Goal: Entertainment & Leisure: Browse casually

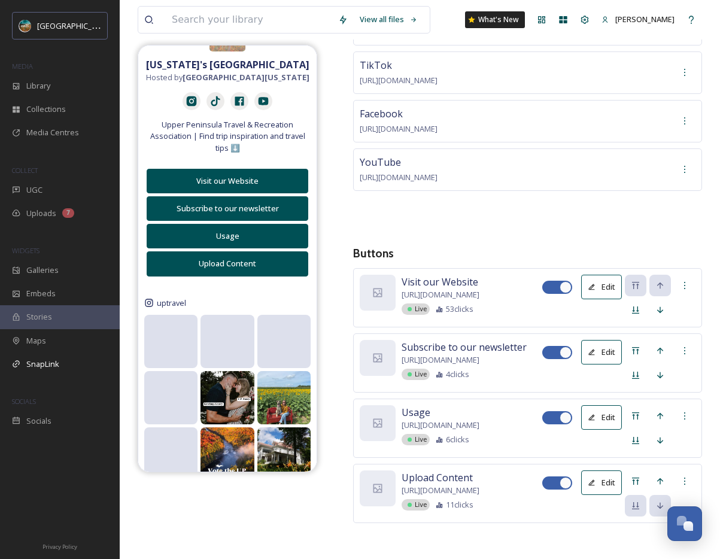
scroll to position [213, 0]
click at [680, 214] on div "Instagram [URL][DOMAIN_NAME] TikTok [URL][DOMAIN_NAME] Facebook [URL][DOMAIN_NA…" at bounding box center [527, 115] width 349 height 224
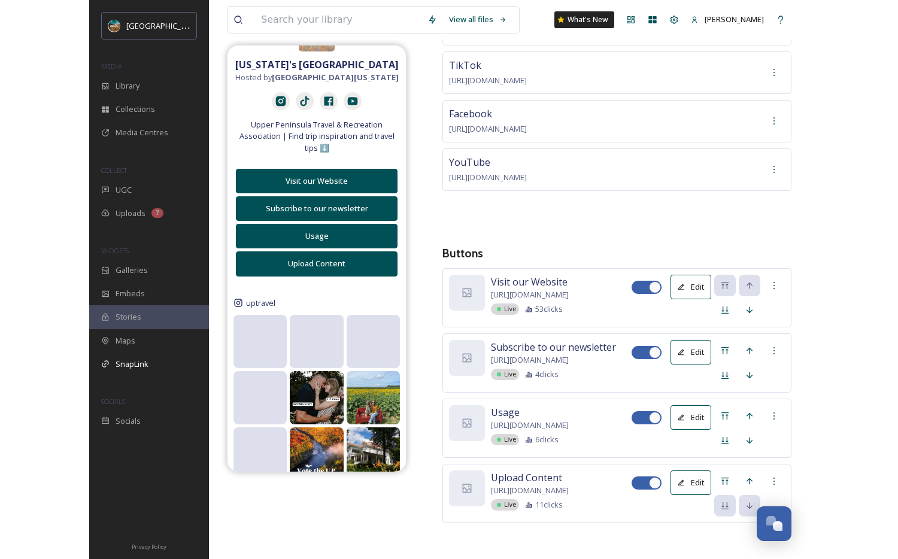
scroll to position [166, 0]
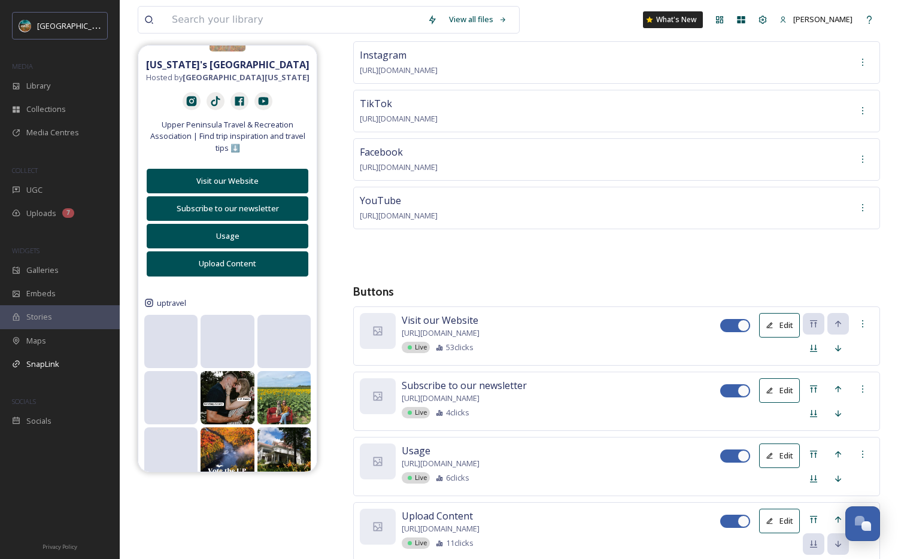
click at [441, 345] on icon at bounding box center [440, 347] width 6 height 5
click at [440, 344] on icon at bounding box center [439, 347] width 7 height 7
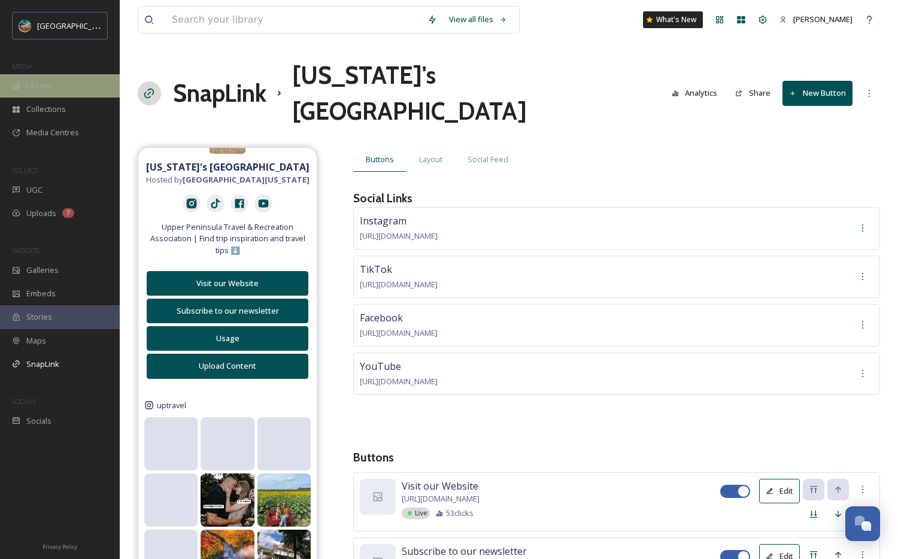
click at [93, 93] on div "Library" at bounding box center [60, 85] width 120 height 23
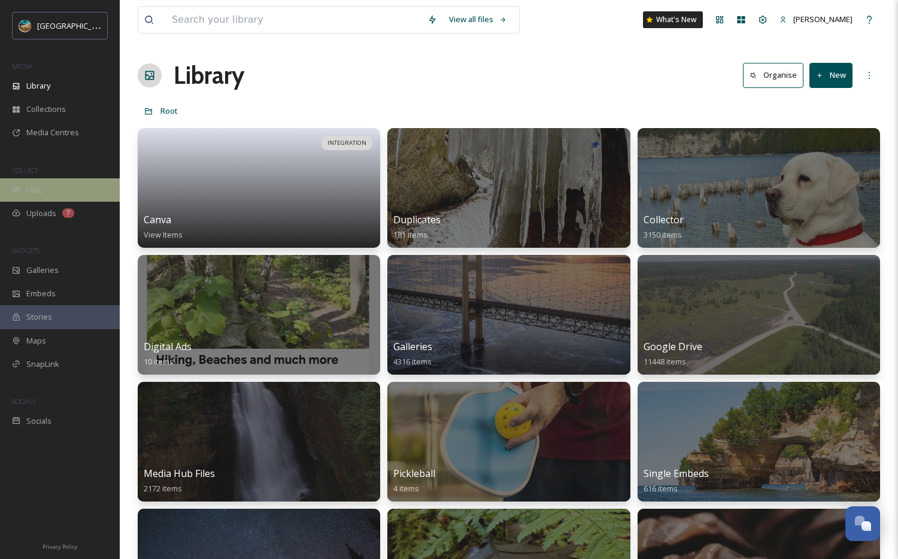
click at [80, 196] on div "UGC" at bounding box center [60, 189] width 120 height 23
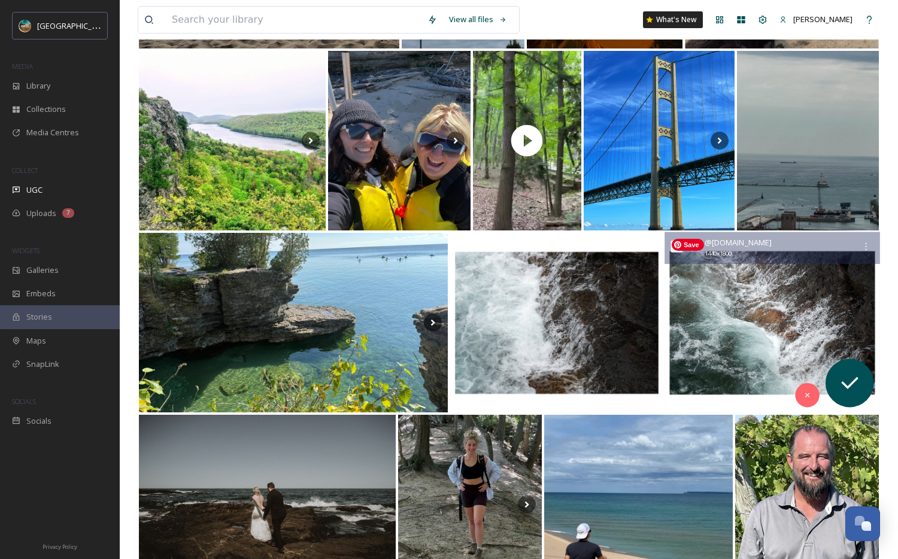
scroll to position [1274, 0]
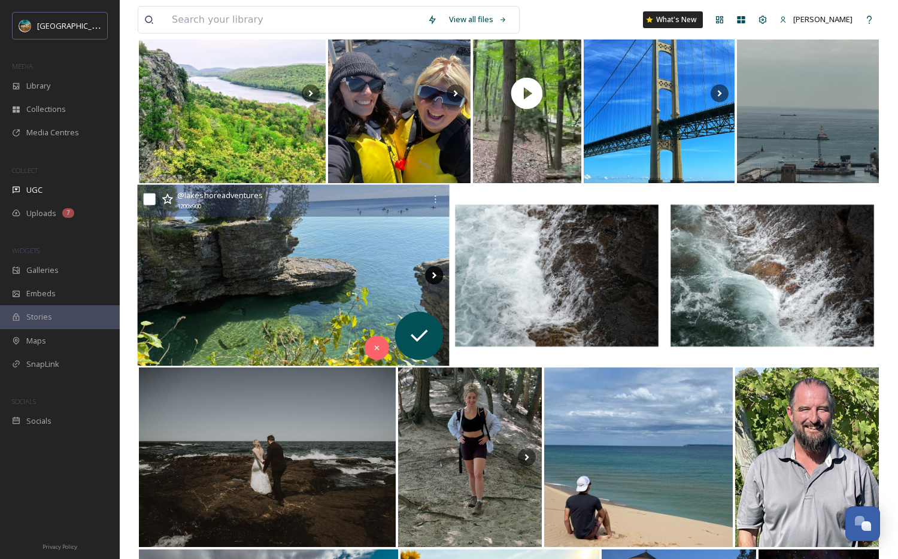
click at [428, 277] on icon at bounding box center [434, 275] width 18 height 18
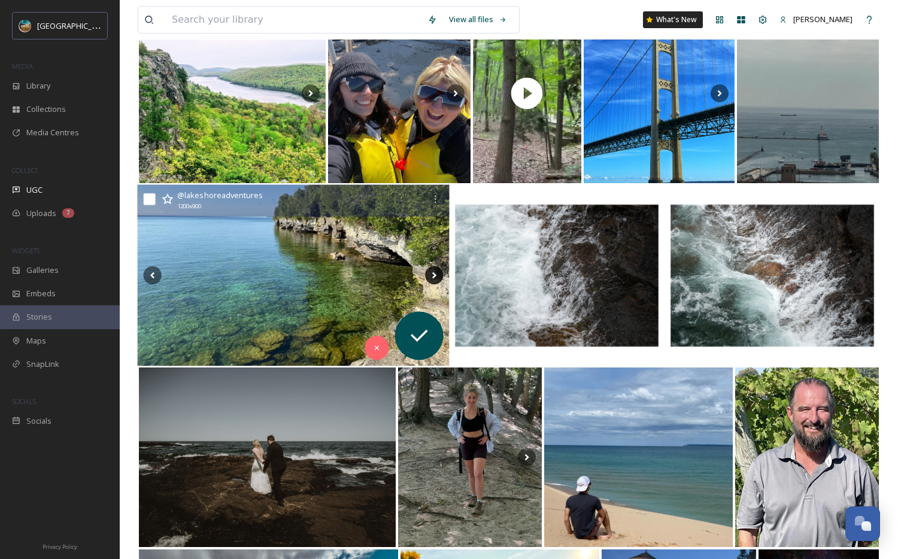
click at [428, 277] on icon at bounding box center [434, 275] width 18 height 18
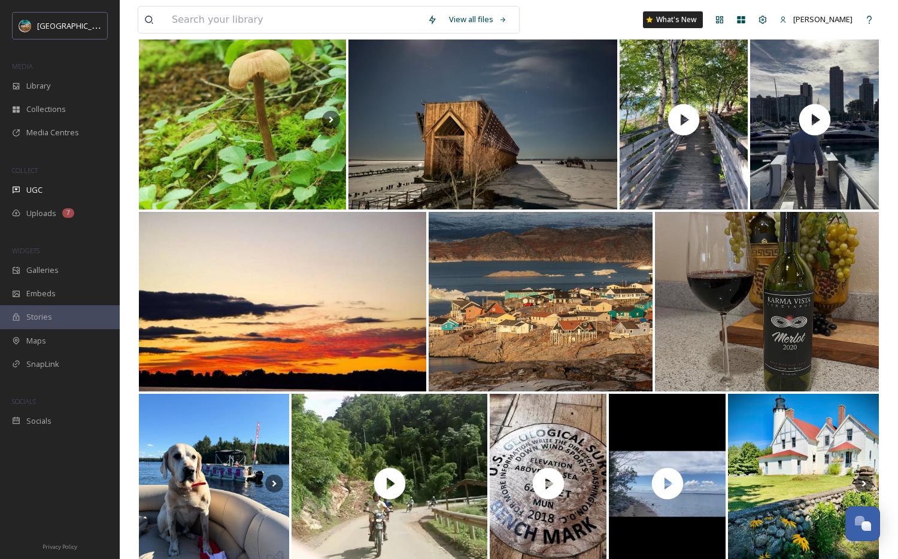
scroll to position [0, 0]
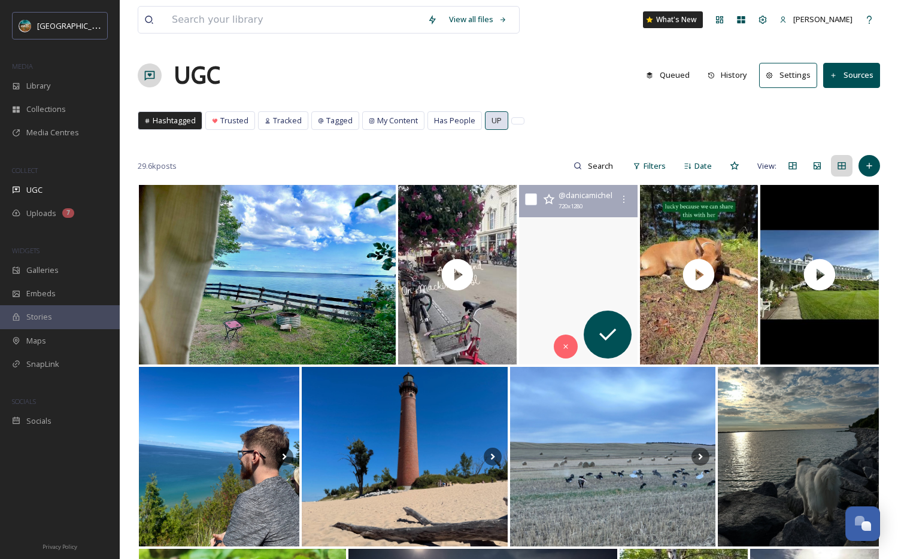
click at [495, 122] on span "UP" at bounding box center [497, 120] width 10 height 11
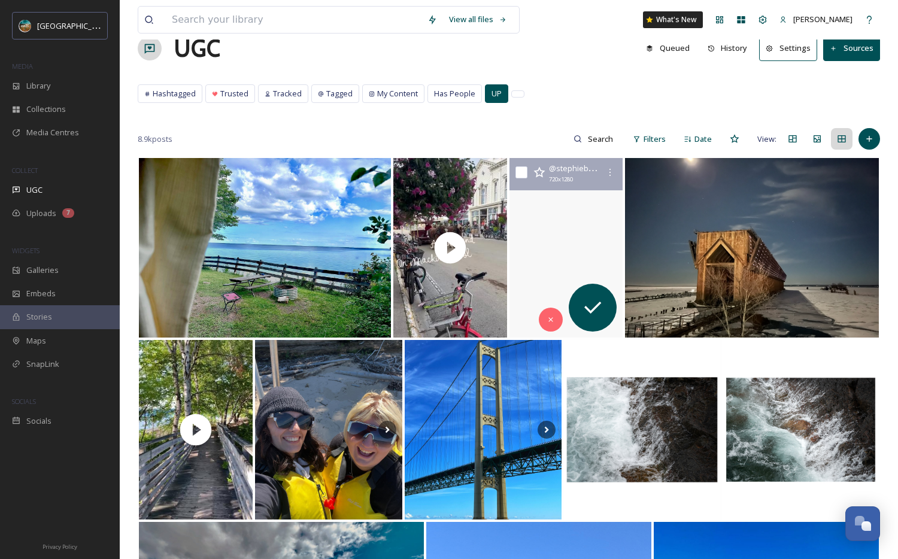
scroll to position [38, 0]
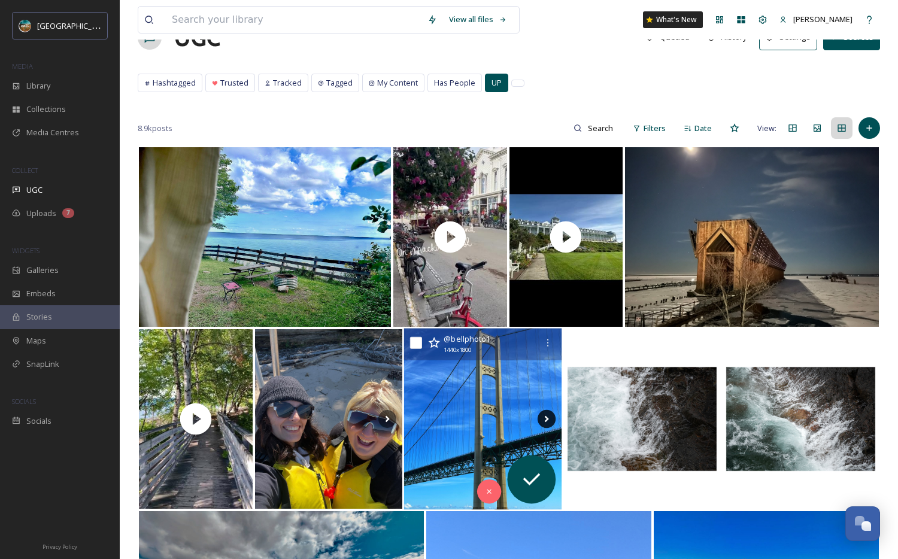
click at [553, 417] on icon at bounding box center [547, 419] width 18 height 18
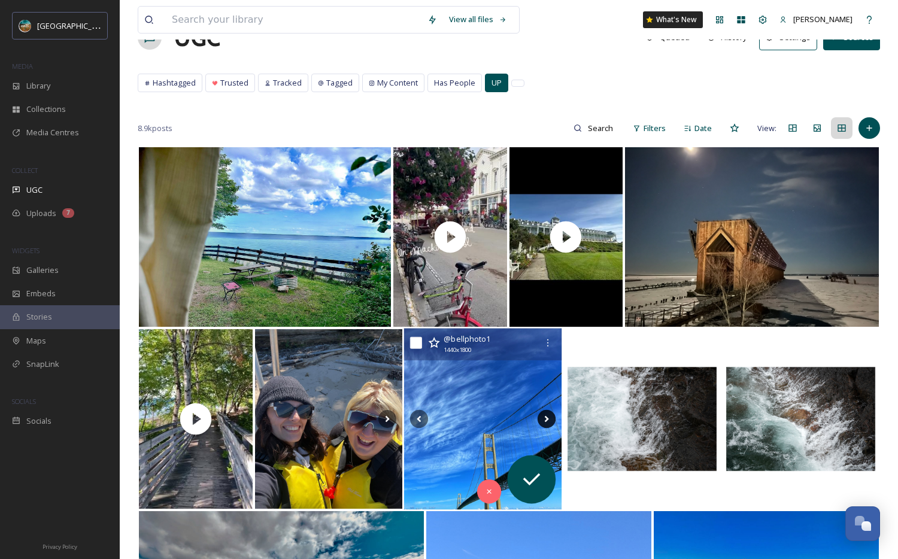
click at [553, 417] on icon at bounding box center [547, 419] width 18 height 18
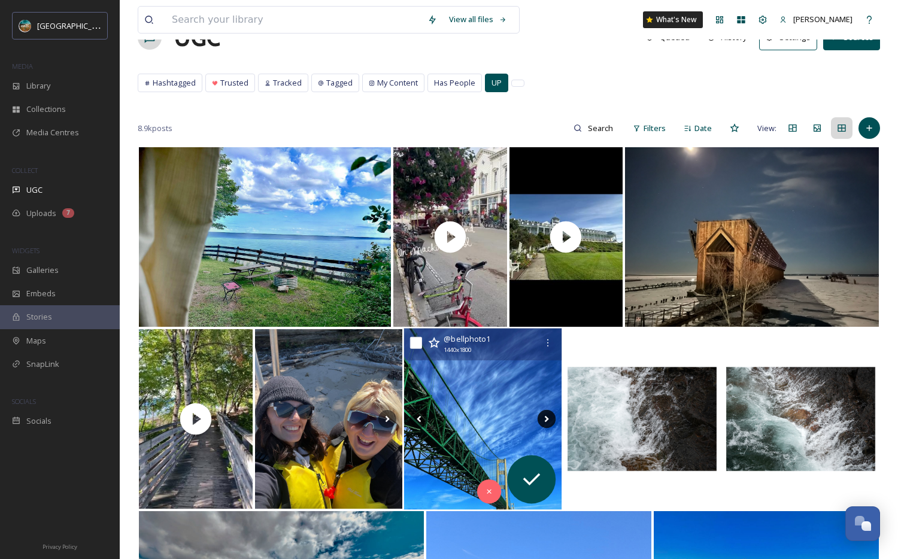
click at [551, 418] on icon at bounding box center [547, 419] width 18 height 18
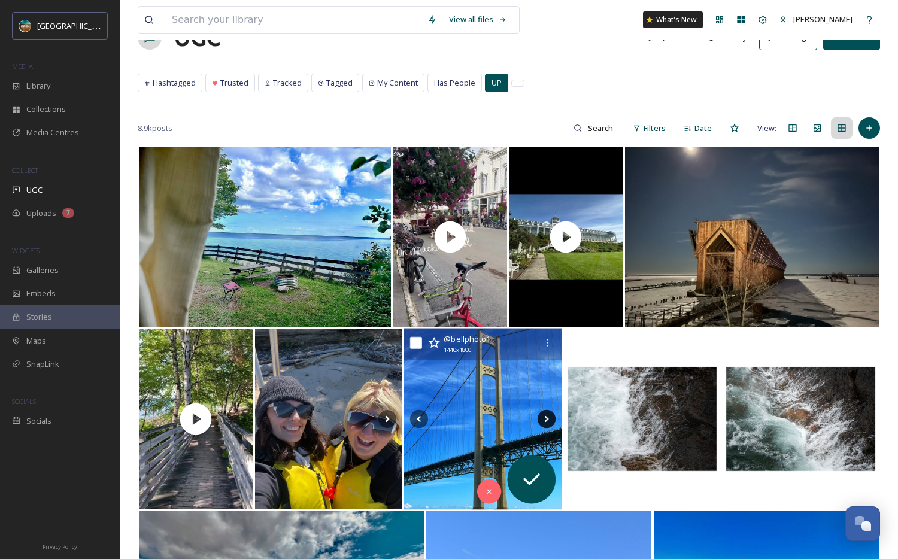
click at [549, 420] on icon at bounding box center [547, 419] width 18 height 18
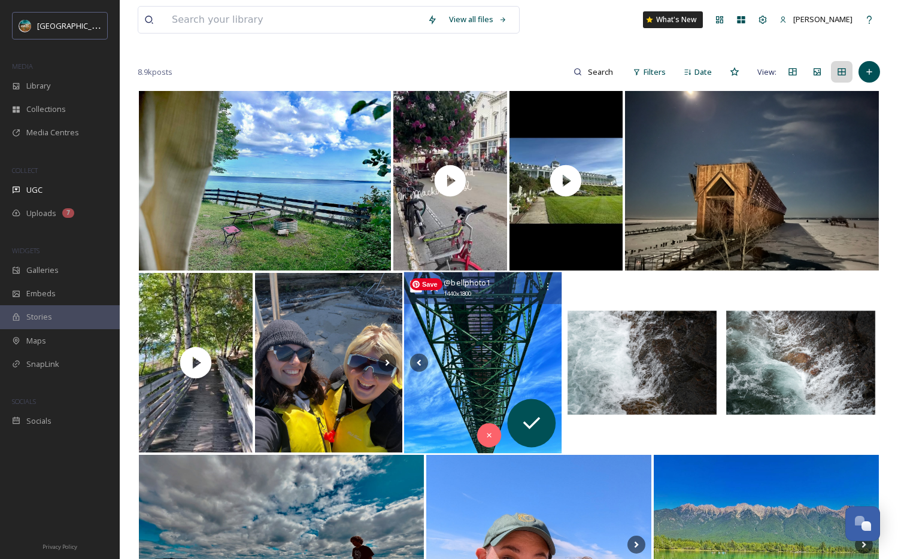
scroll to position [146, 0]
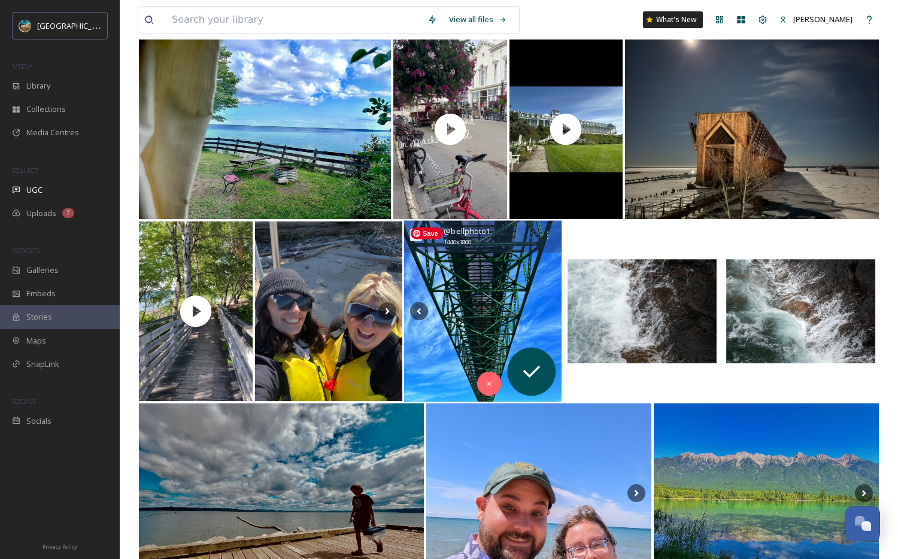
click at [519, 304] on img at bounding box center [483, 311] width 158 height 181
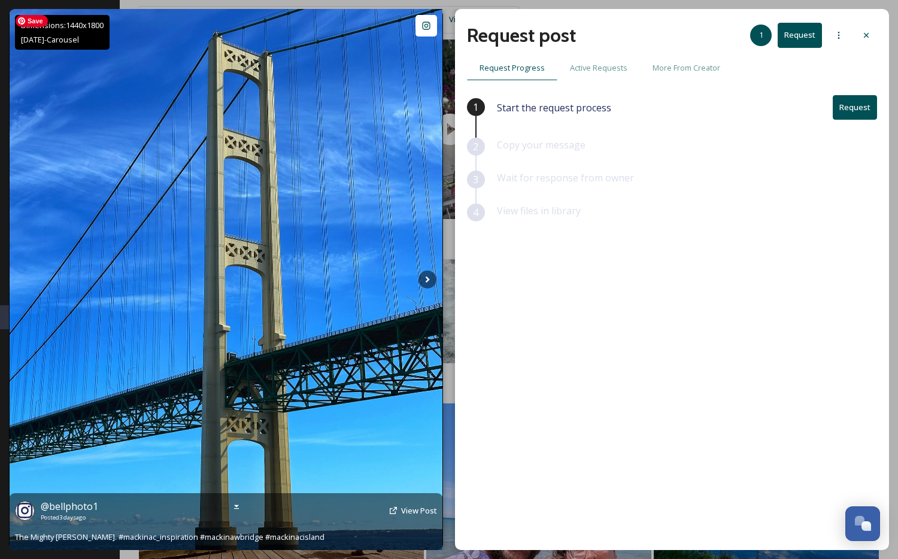
scroll to position [374, 0]
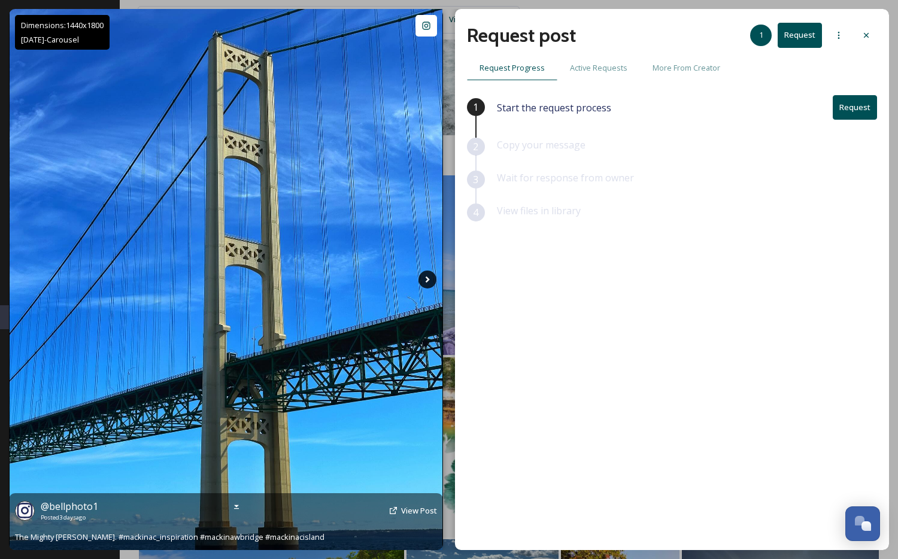
click at [432, 281] on icon at bounding box center [428, 280] width 18 height 18
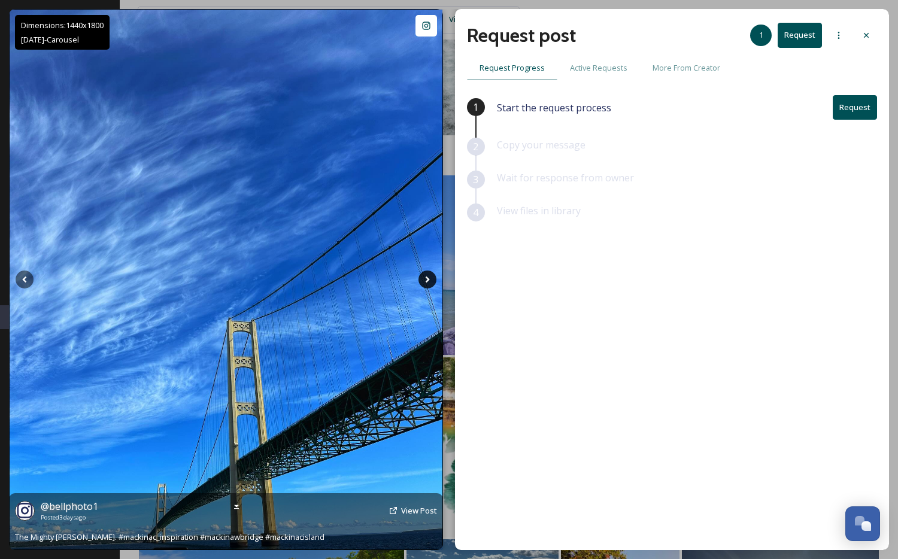
click at [432, 281] on icon at bounding box center [428, 280] width 18 height 18
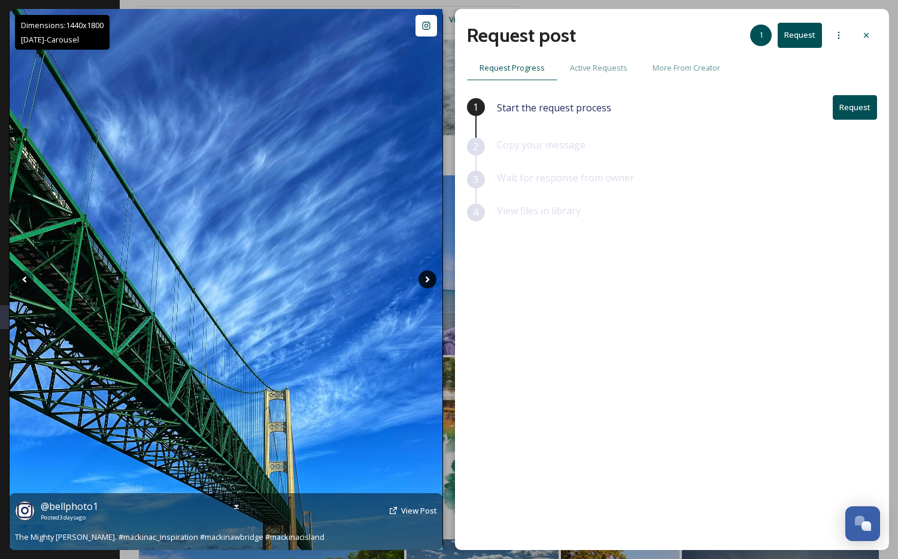
click at [432, 281] on icon at bounding box center [428, 280] width 18 height 18
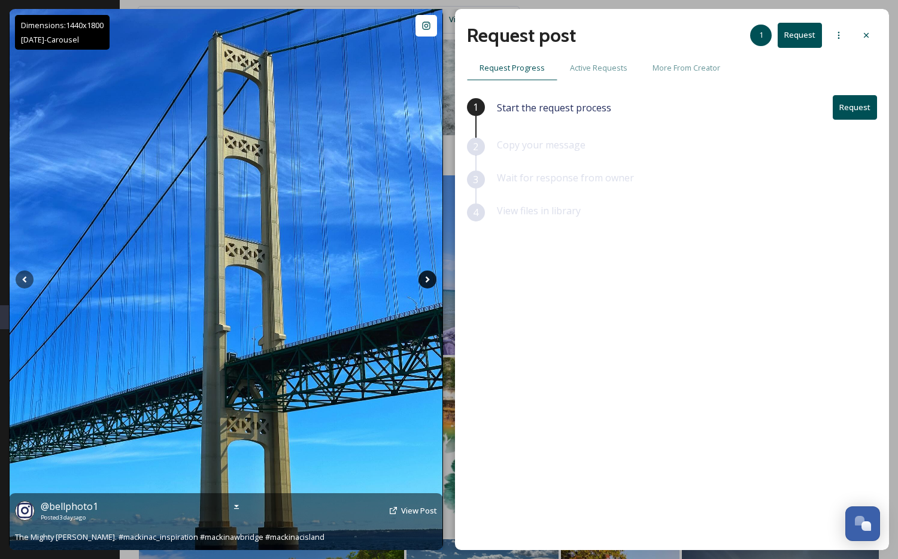
click at [432, 281] on icon at bounding box center [428, 280] width 18 height 18
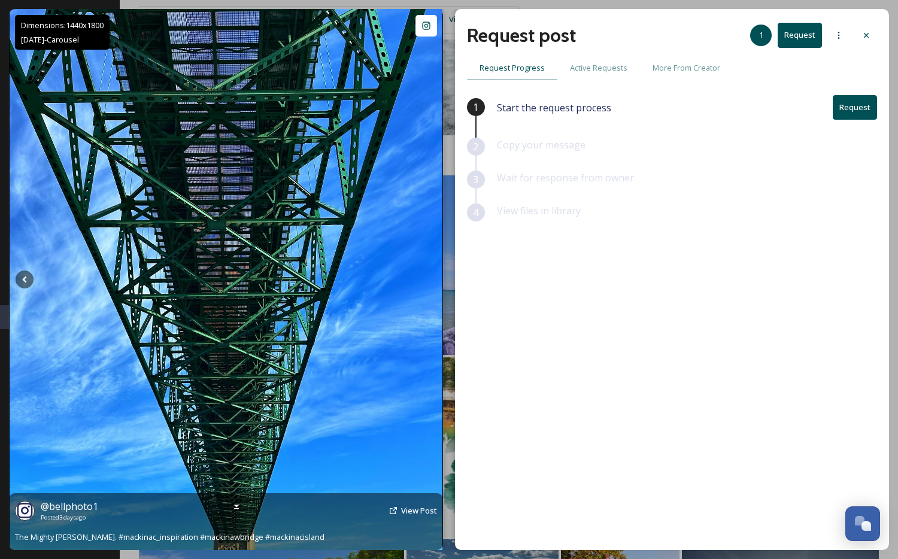
click at [432, 281] on icon at bounding box center [428, 280] width 18 height 18
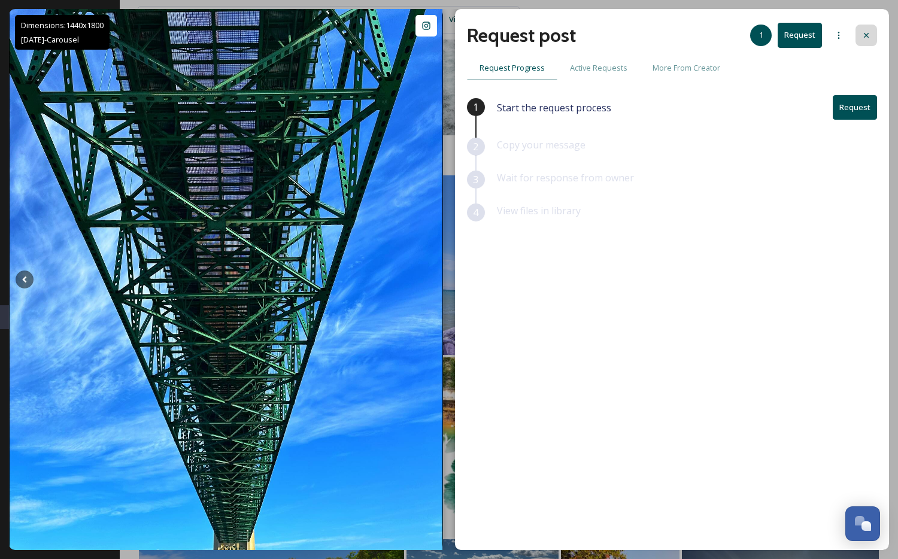
click at [720, 35] on div at bounding box center [867, 36] width 22 height 22
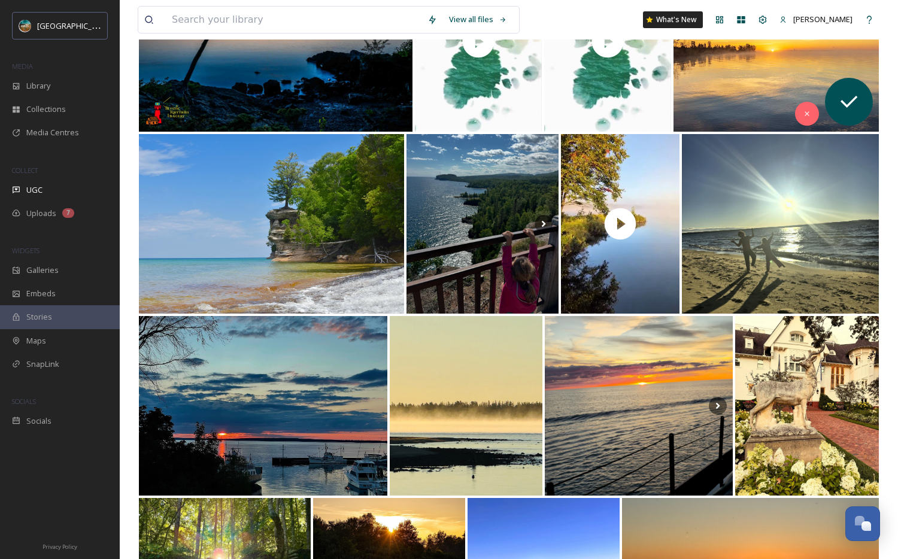
scroll to position [795, 0]
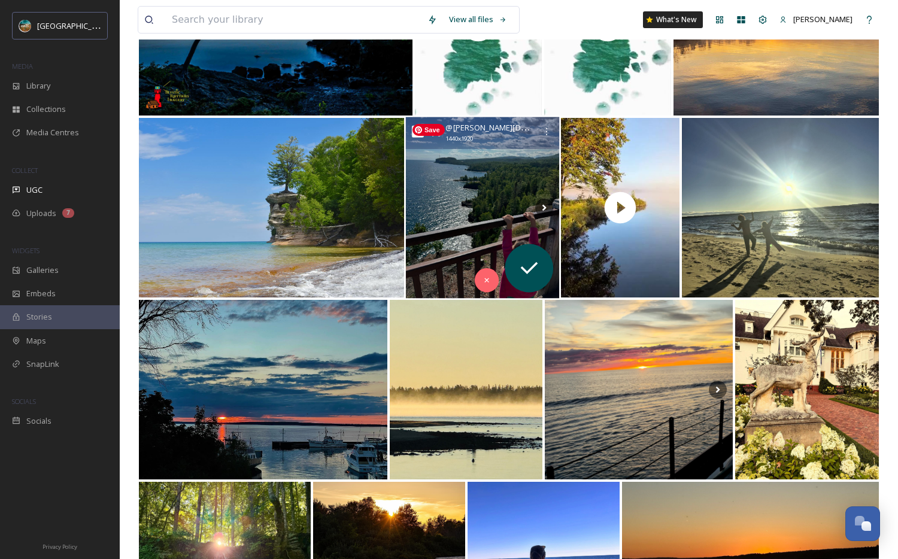
click at [504, 193] on img at bounding box center [482, 207] width 154 height 181
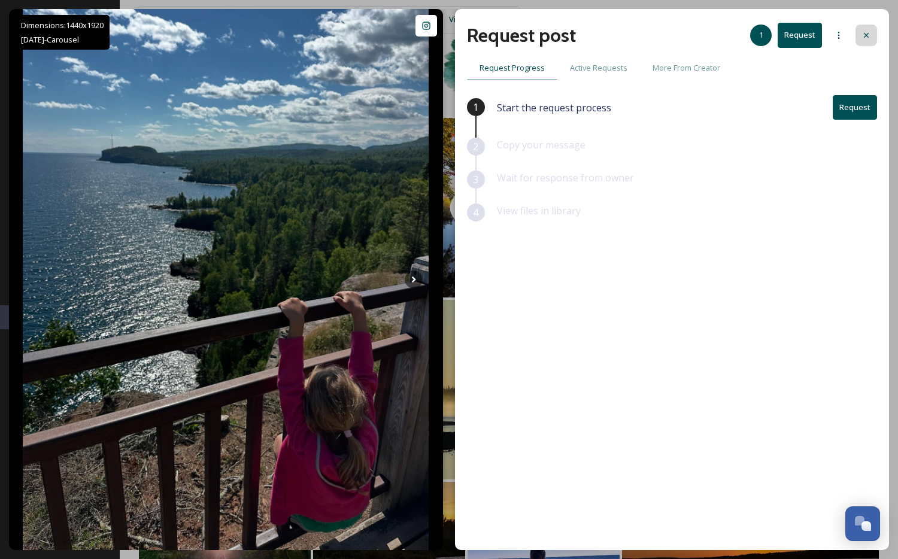
click at [720, 36] on icon at bounding box center [866, 35] width 5 height 5
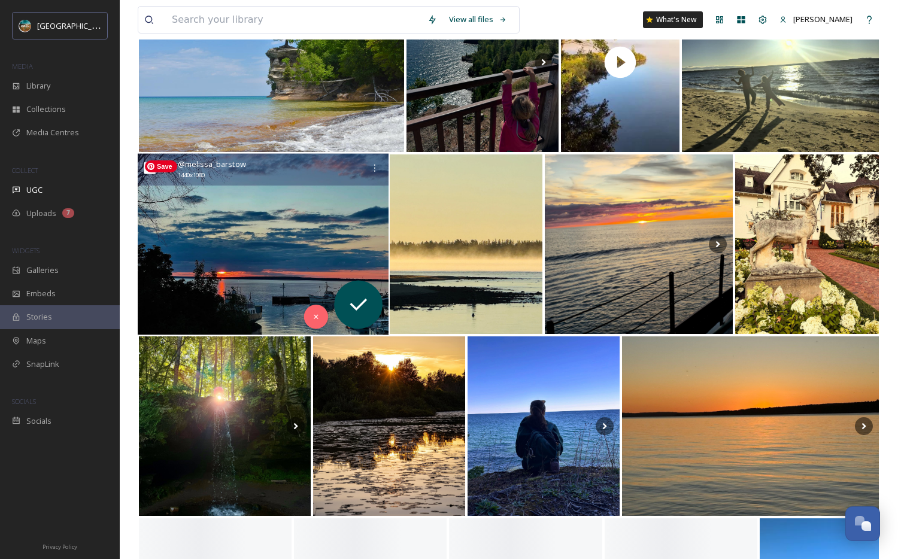
scroll to position [992, 0]
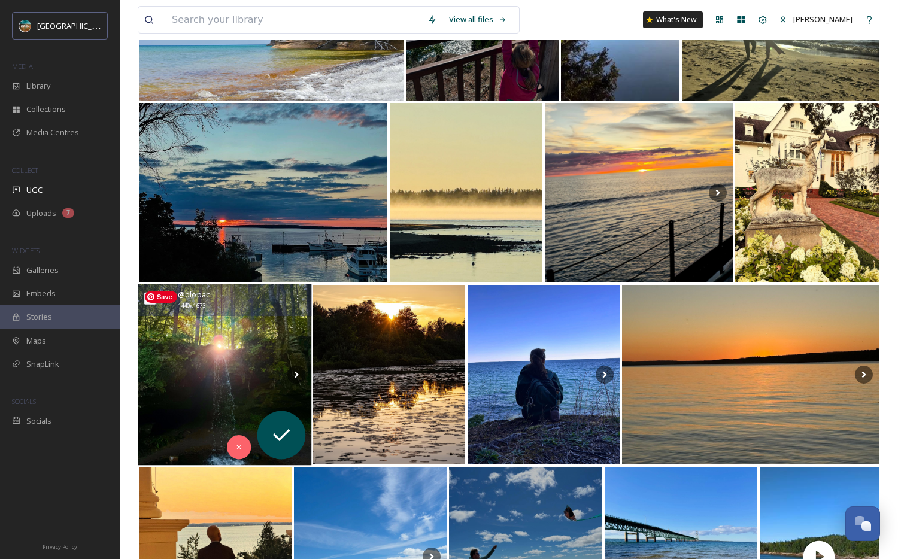
click at [256, 328] on img at bounding box center [225, 374] width 174 height 181
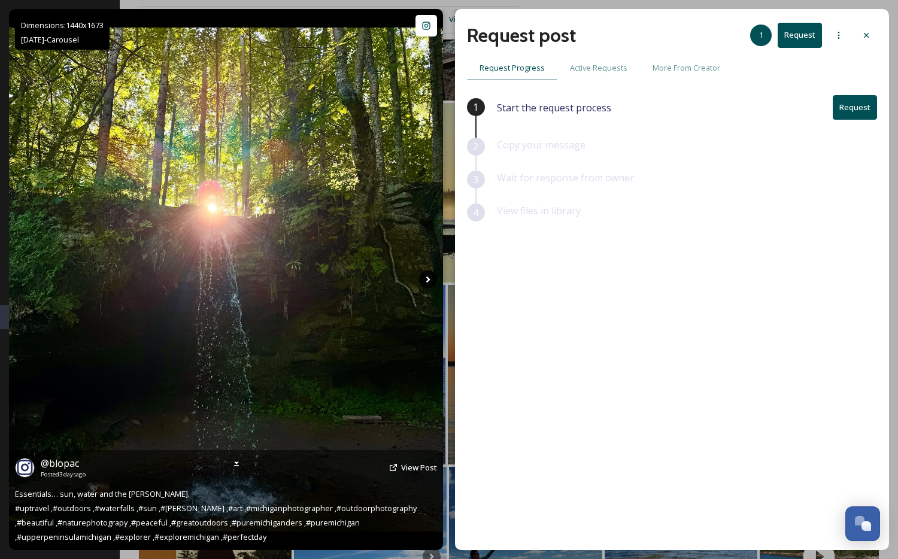
click at [426, 280] on icon at bounding box center [428, 280] width 18 height 18
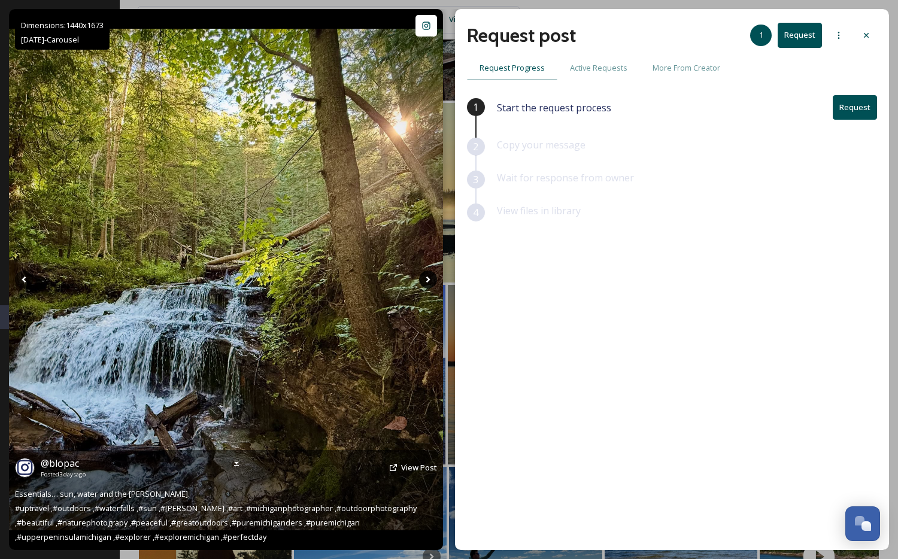
click at [426, 280] on icon at bounding box center [428, 280] width 18 height 18
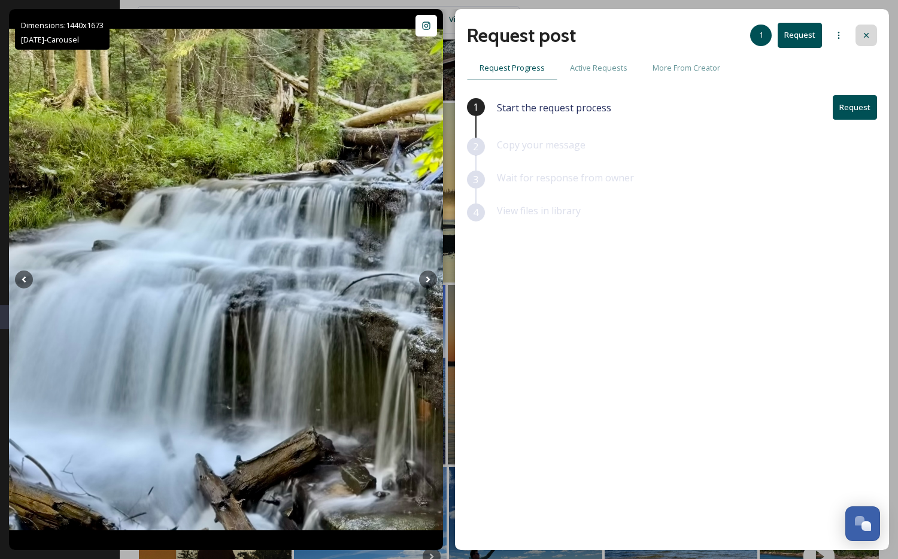
click at [720, 40] on div at bounding box center [867, 36] width 22 height 22
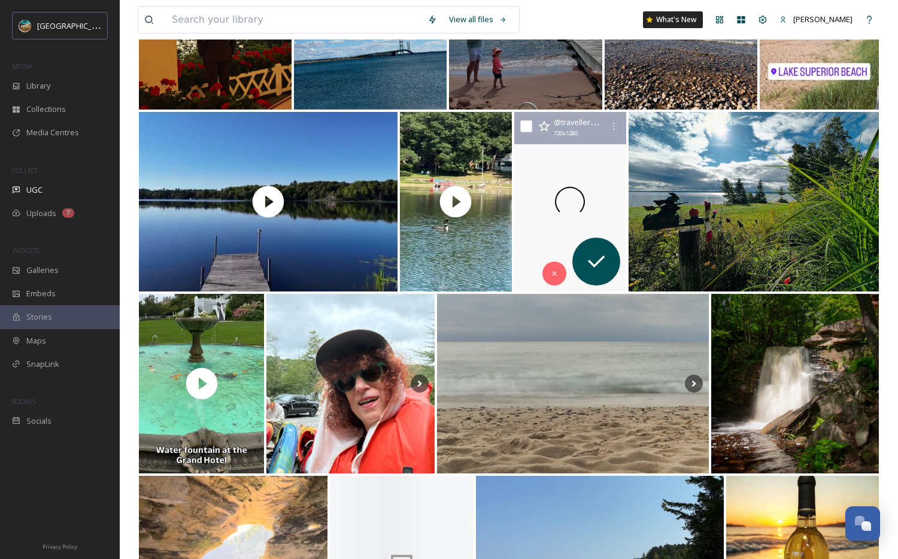
scroll to position [1744, 0]
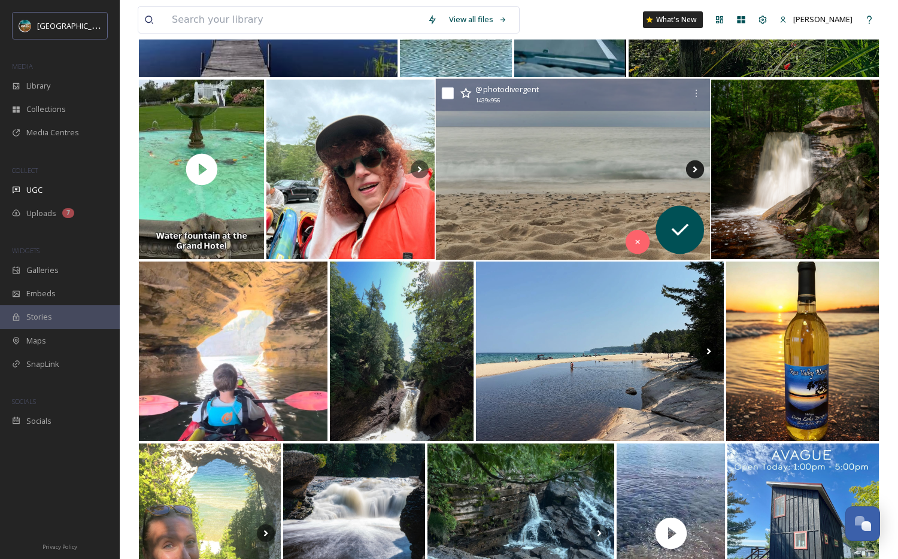
click at [693, 162] on icon at bounding box center [695, 169] width 18 height 18
click at [696, 166] on icon at bounding box center [695, 169] width 18 height 18
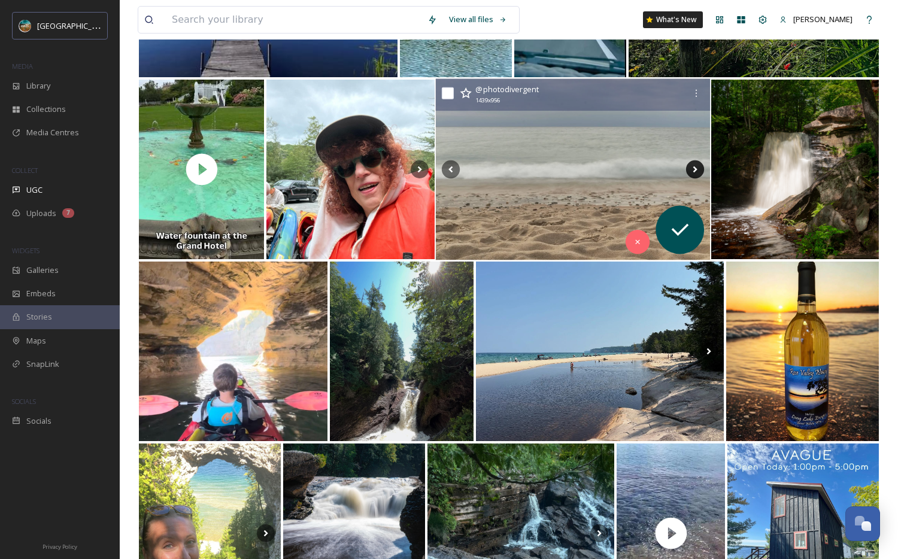
click at [696, 166] on icon at bounding box center [695, 169] width 18 height 18
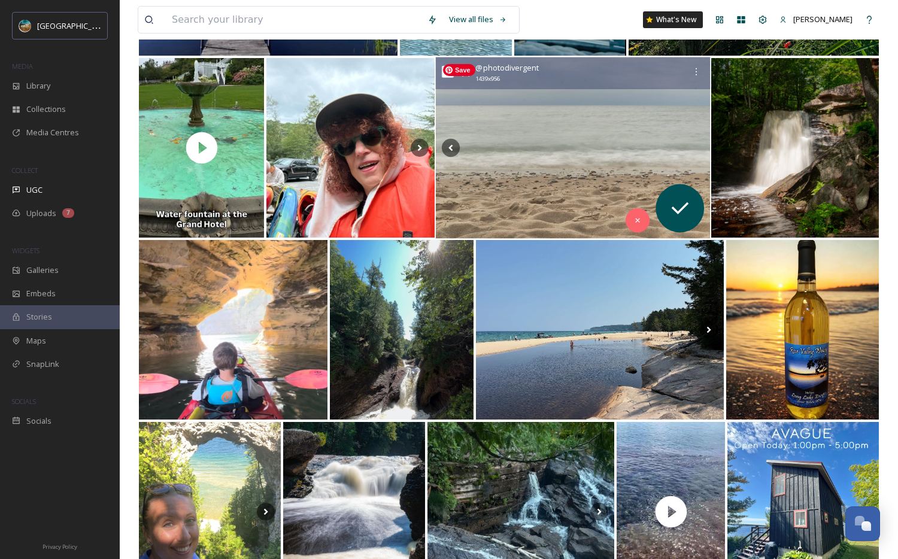
scroll to position [1768, 0]
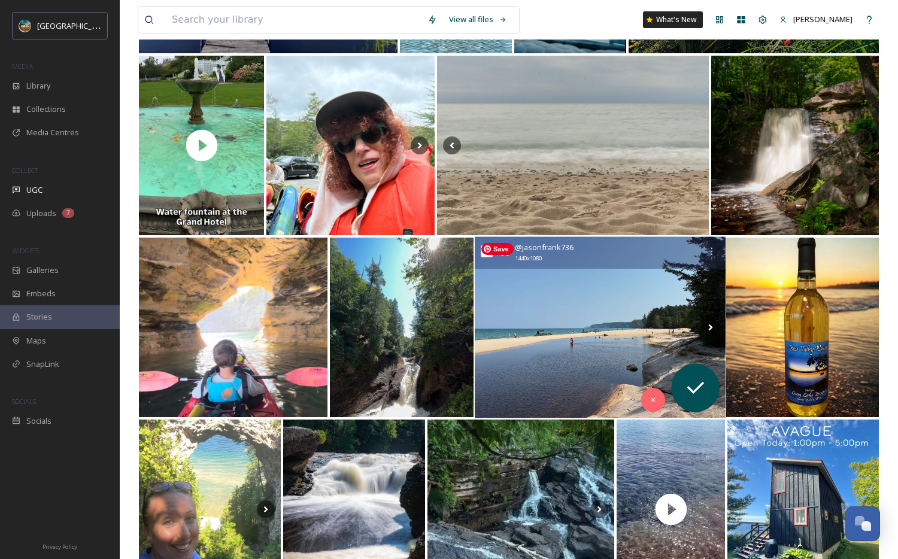
click at [559, 281] on img at bounding box center [600, 327] width 251 height 181
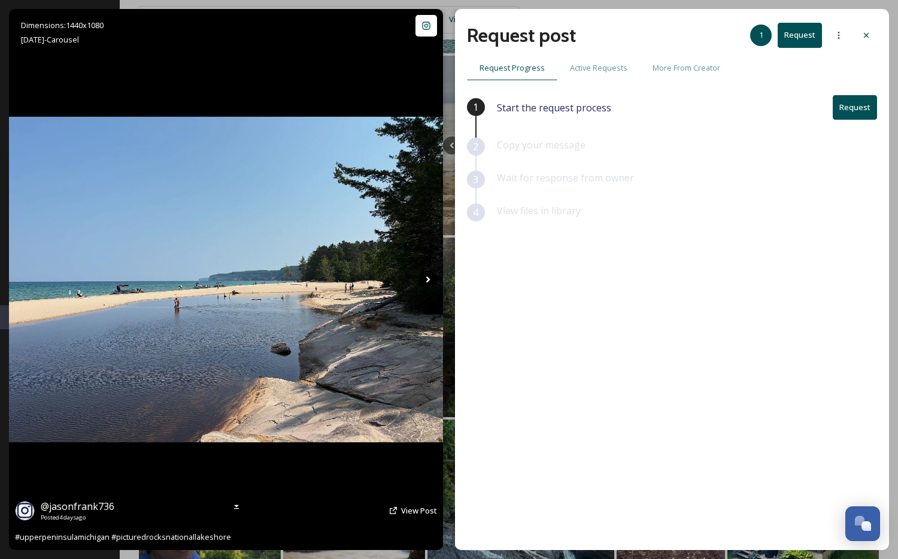
click at [425, 280] on icon at bounding box center [428, 280] width 18 height 18
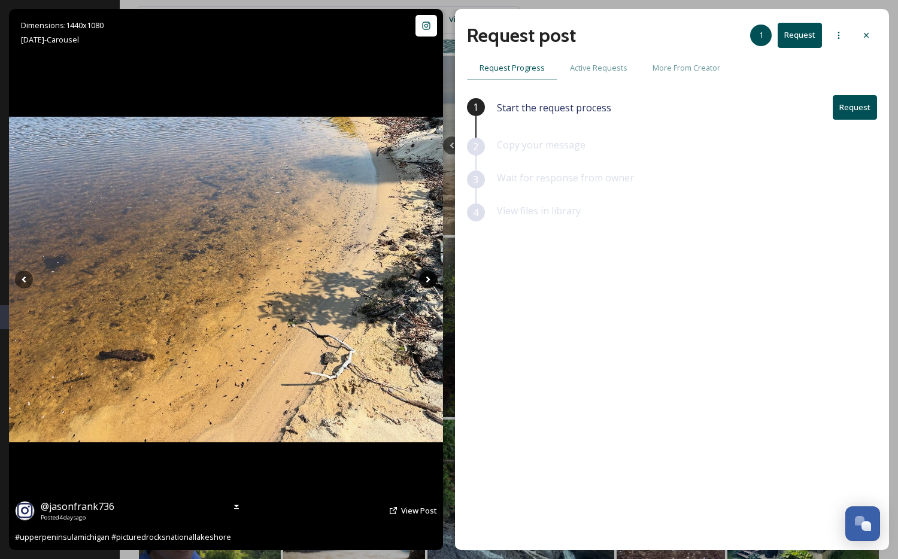
click at [429, 277] on icon at bounding box center [428, 280] width 18 height 18
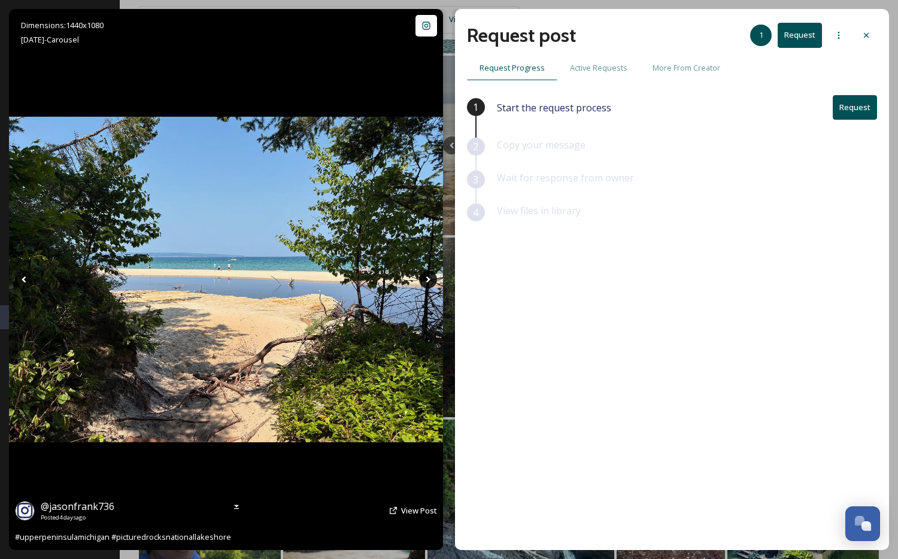
click at [429, 278] on icon at bounding box center [428, 280] width 18 height 18
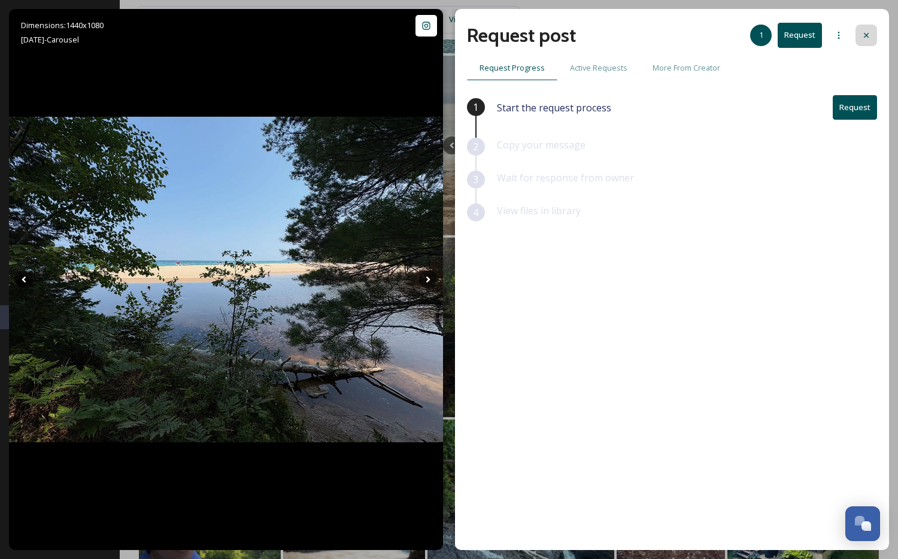
click at [720, 36] on div at bounding box center [867, 36] width 22 height 22
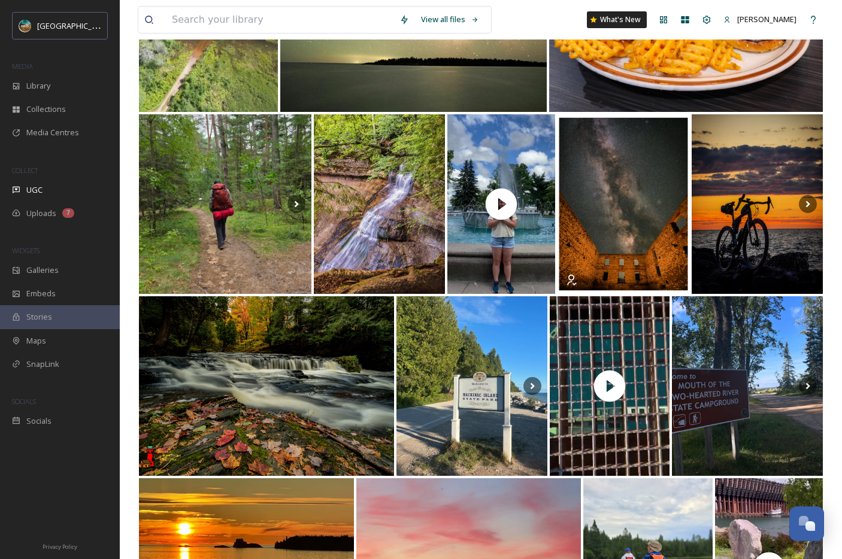
scroll to position [2753, 0]
